Goal: Information Seeking & Learning: Learn about a topic

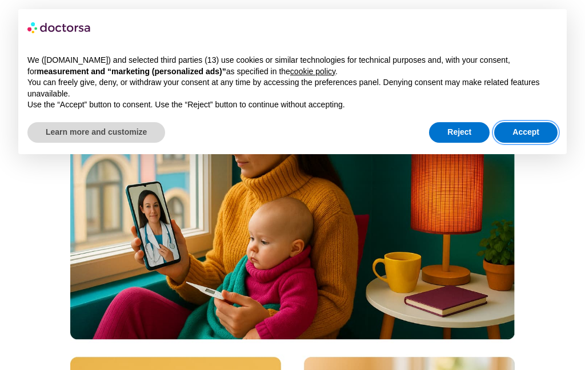
click at [536, 128] on button "Accept" at bounding box center [525, 132] width 63 height 21
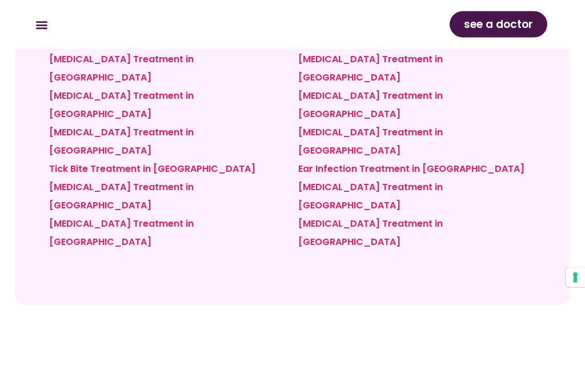
scroll to position [5201, 0]
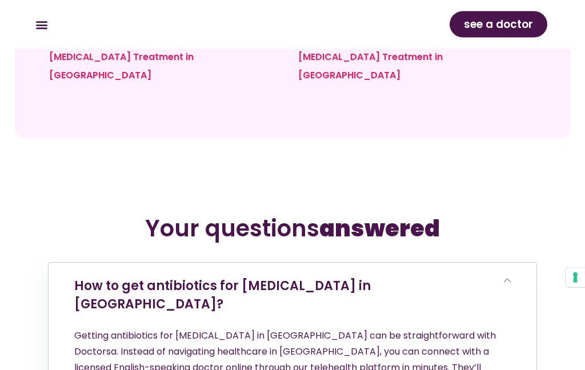
scroll to position [5371, 0]
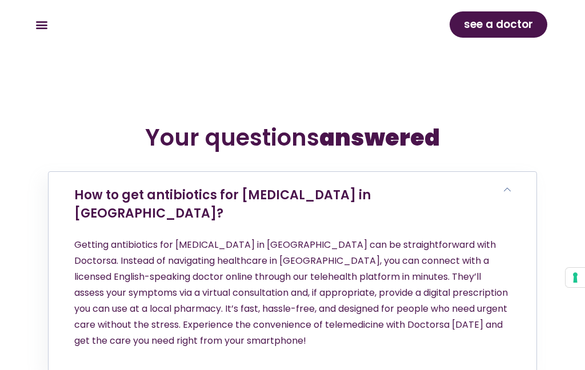
scroll to position [5479, 0]
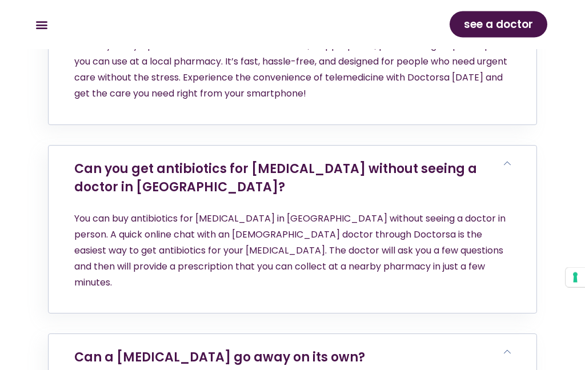
scroll to position [5708, 0]
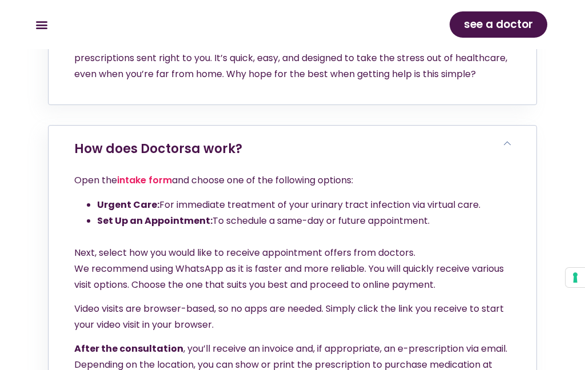
scroll to position [6122, 0]
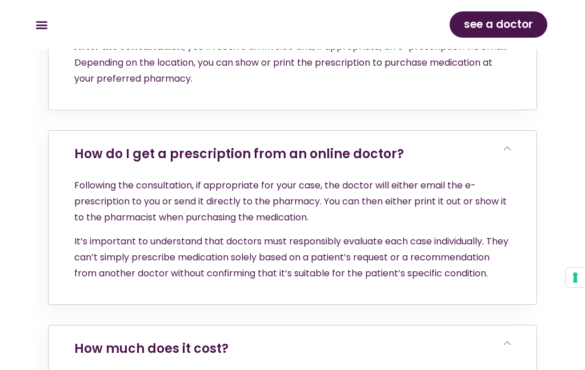
scroll to position [6448, 0]
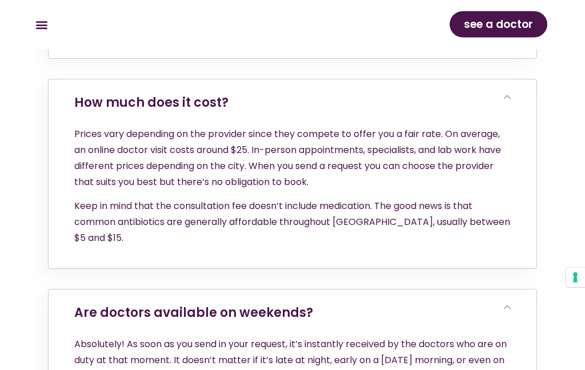
scroll to position [6682, 0]
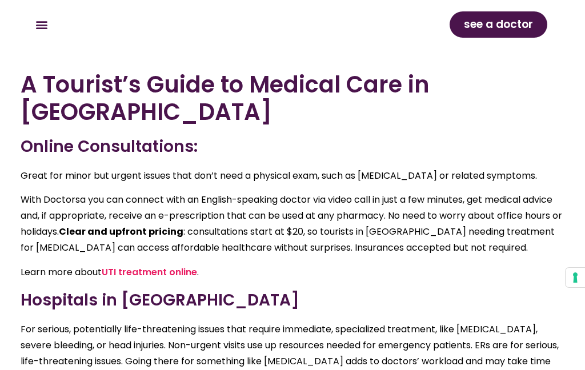
scroll to position [3108, 0]
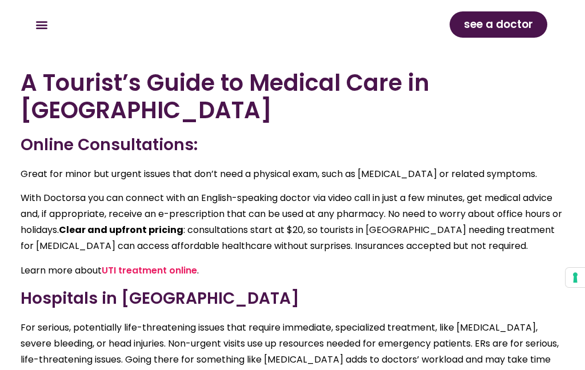
click at [153, 264] on link "UTI treatment online" at bounding box center [149, 270] width 95 height 13
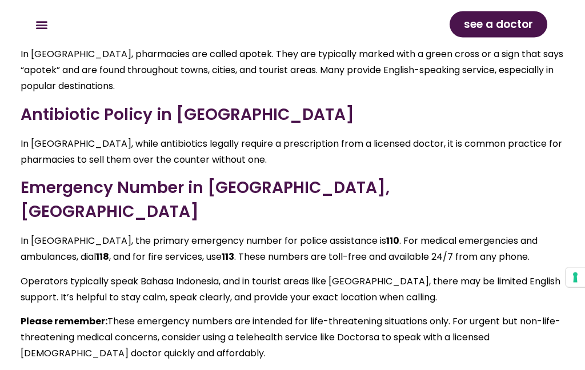
scroll to position [3928, 0]
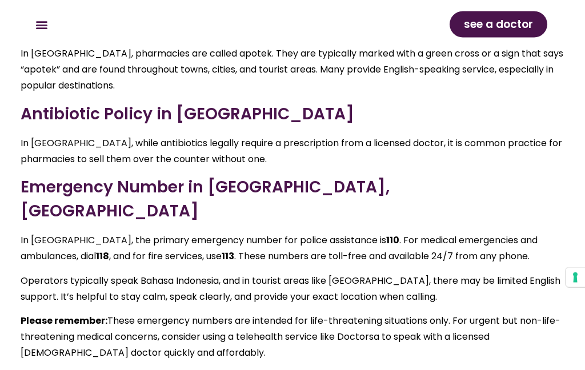
click at [134, 370] on link "What To Do If You Get A UTI On Vacation" at bounding box center [115, 377] width 189 height 13
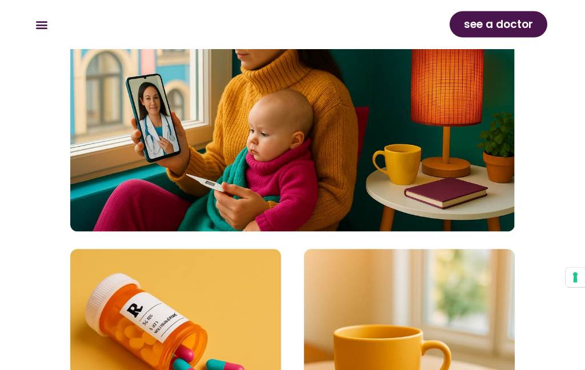
scroll to position [0, 0]
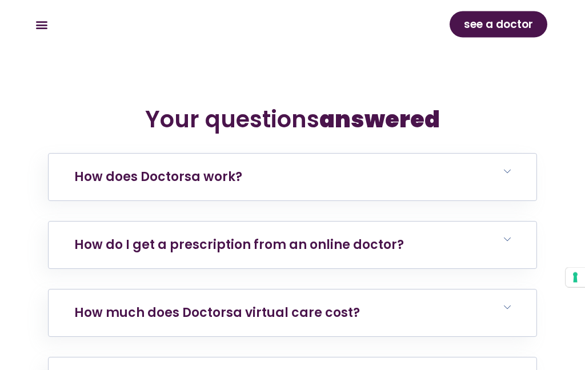
scroll to position [4188, 0]
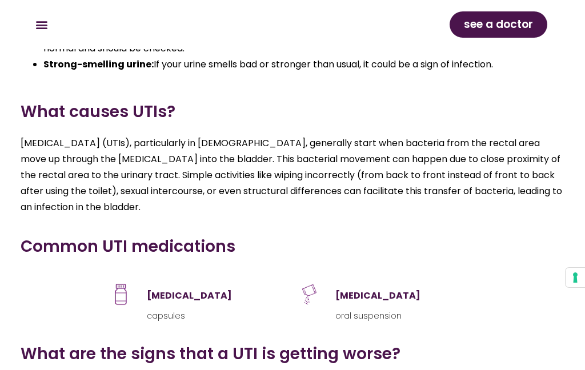
scroll to position [2050, 0]
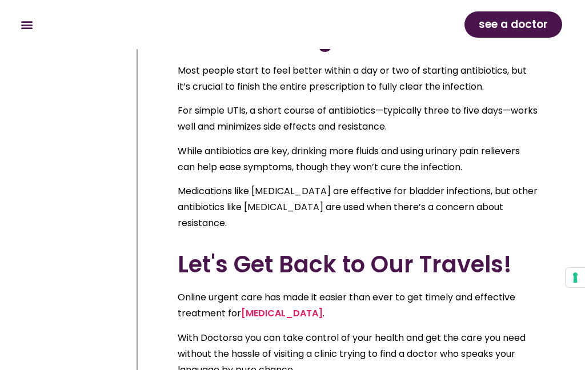
scroll to position [4571, 0]
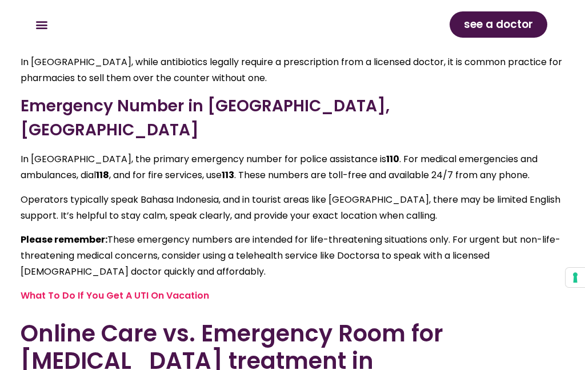
scroll to position [4009, 0]
click at [147, 290] on link "What To Do If You Get A UTI On Vacation" at bounding box center [115, 296] width 189 height 13
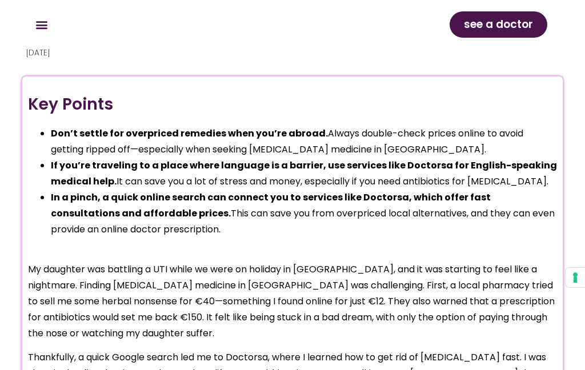
scroll to position [1382, 0]
